Goal: Task Accomplishment & Management: Use online tool/utility

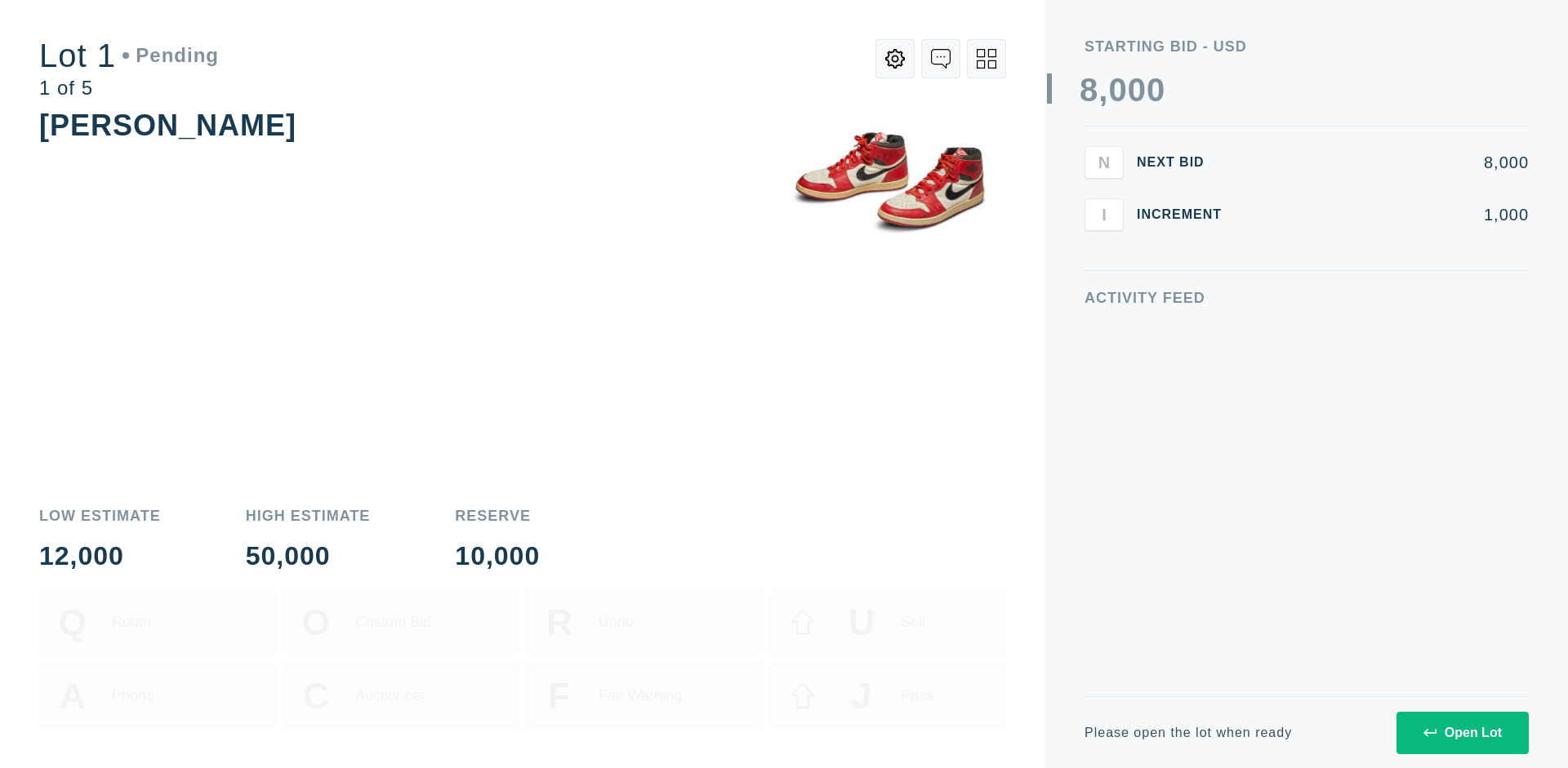
click at [1462, 733] on div "Open Lot" at bounding box center [1462, 733] width 78 height 14
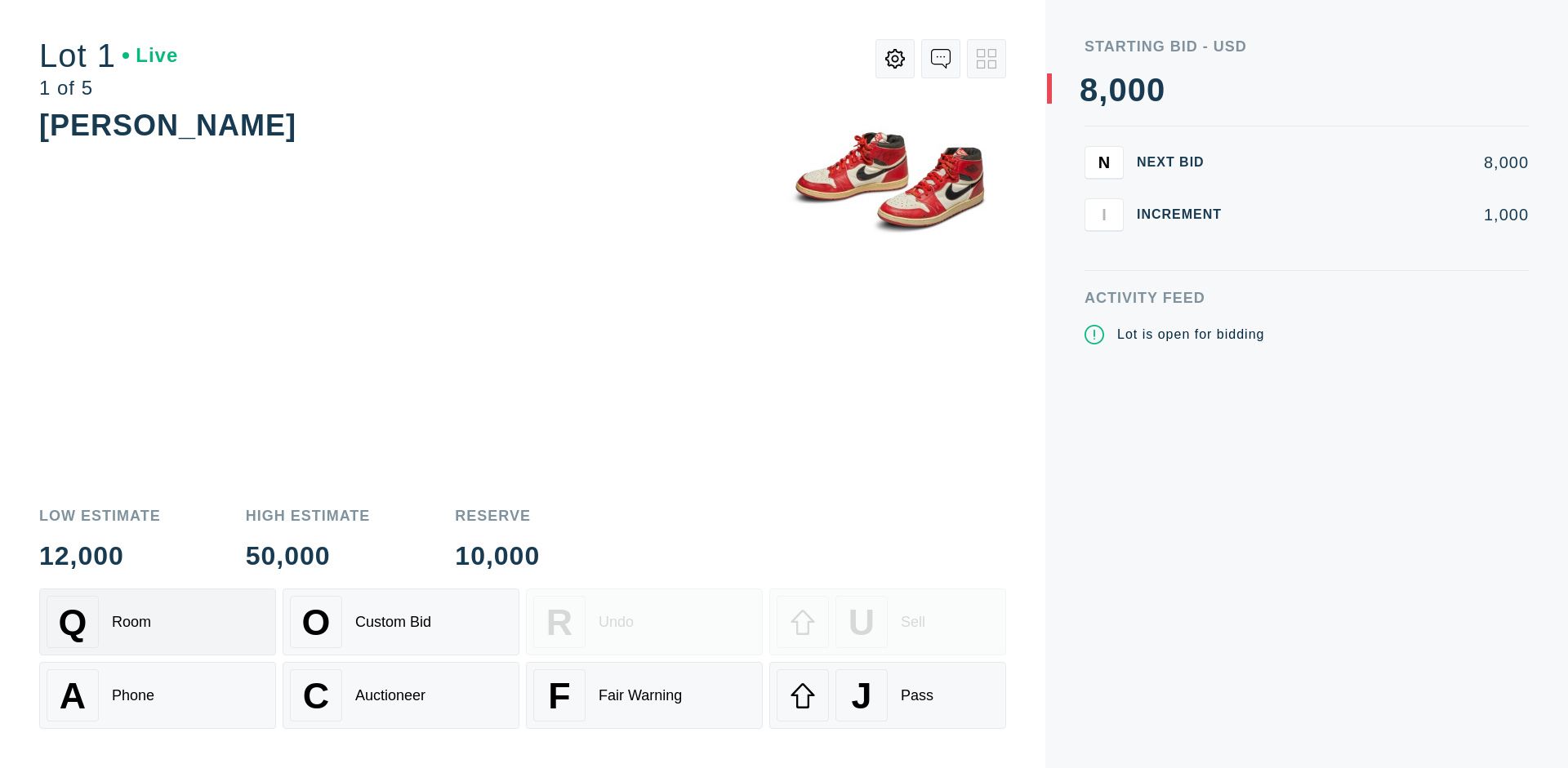
click at [158, 622] on div "Q Room" at bounding box center [157, 622] width 222 height 52
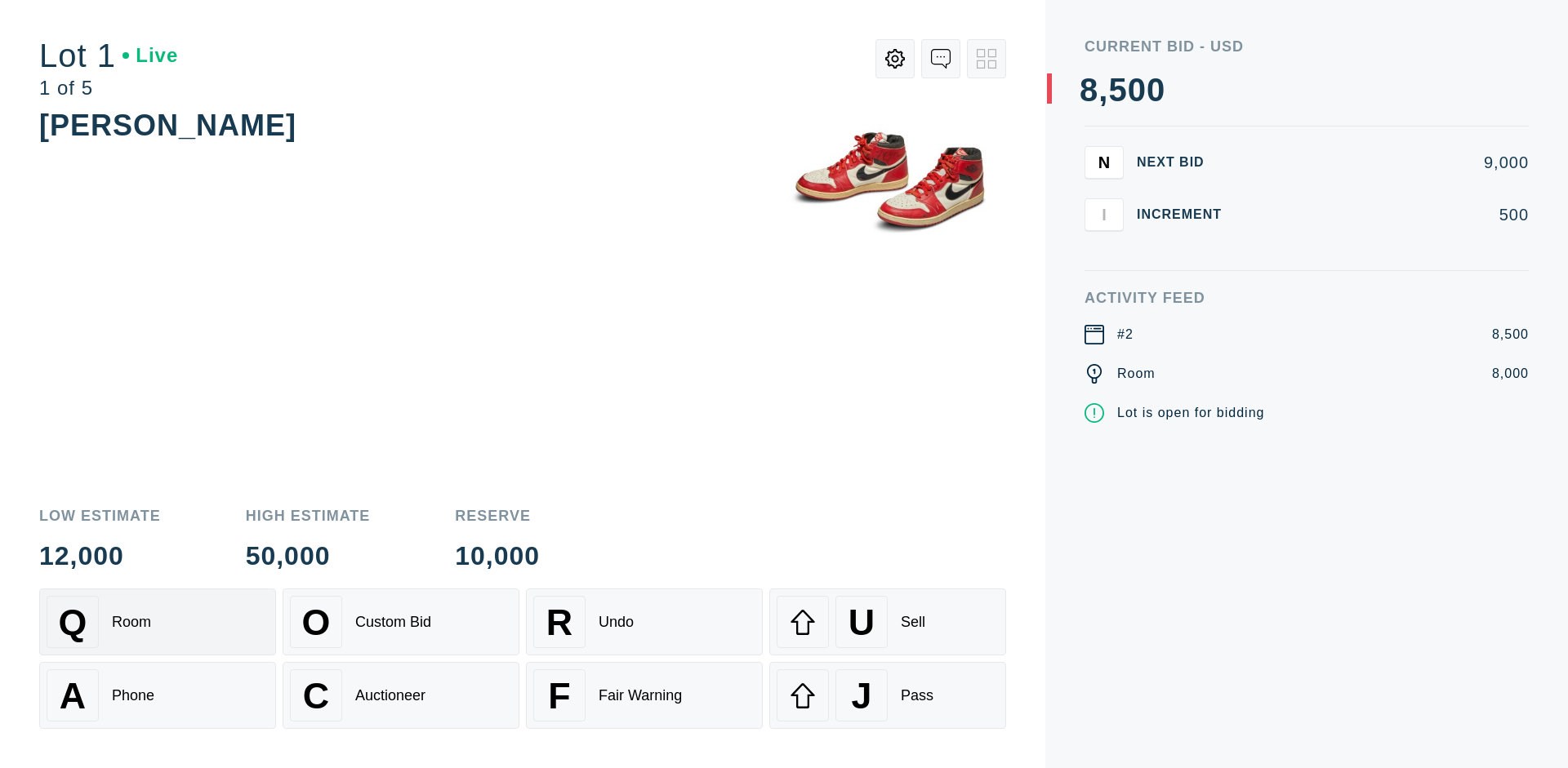
click at [158, 622] on div "Q Room" at bounding box center [157, 622] width 222 height 52
click at [158, 695] on div "A Phone" at bounding box center [157, 695] width 222 height 52
